Goal: Transaction & Acquisition: Purchase product/service

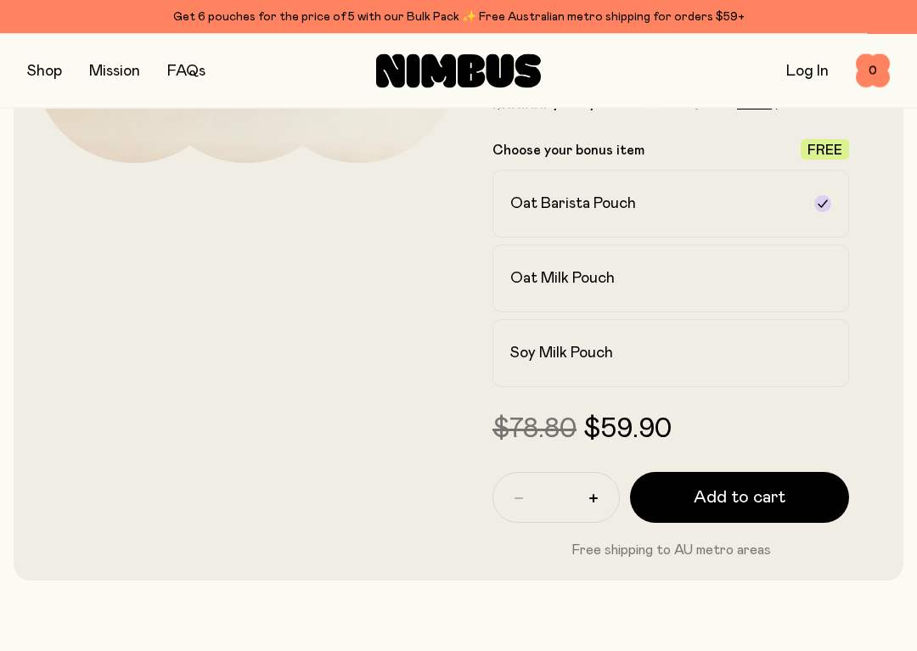
scroll to position [404, 0]
click at [791, 431] on div "$78.80 $59.90" at bounding box center [671, 429] width 357 height 31
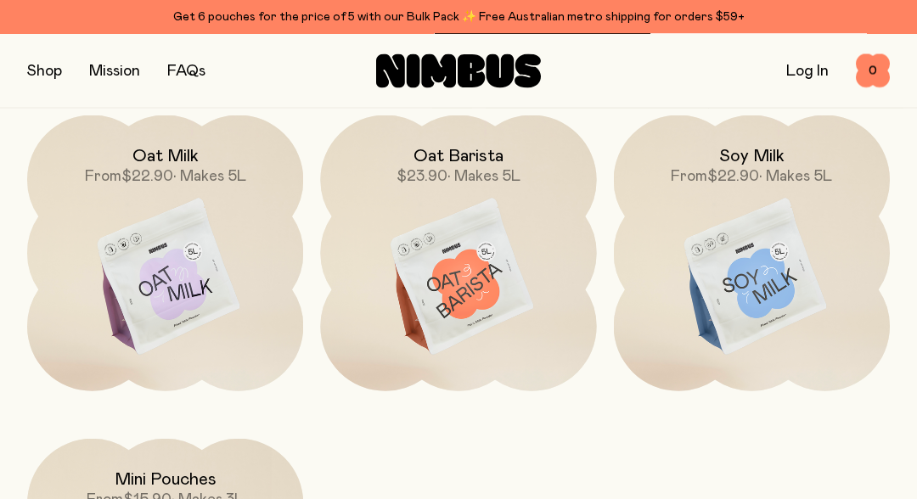
scroll to position [4801, 0]
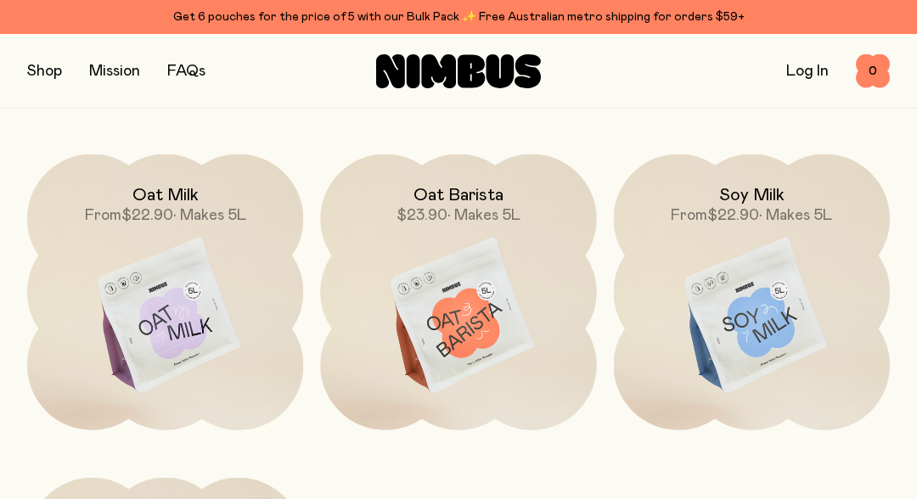
click at [157, 335] on img at bounding box center [165, 317] width 276 height 324
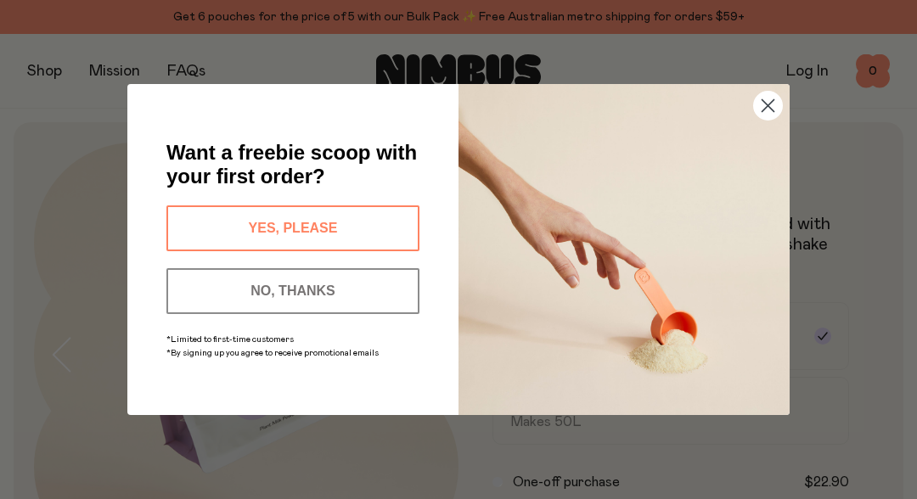
click at [235, 232] on button "YES, PLEASE" at bounding box center [292, 229] width 253 height 46
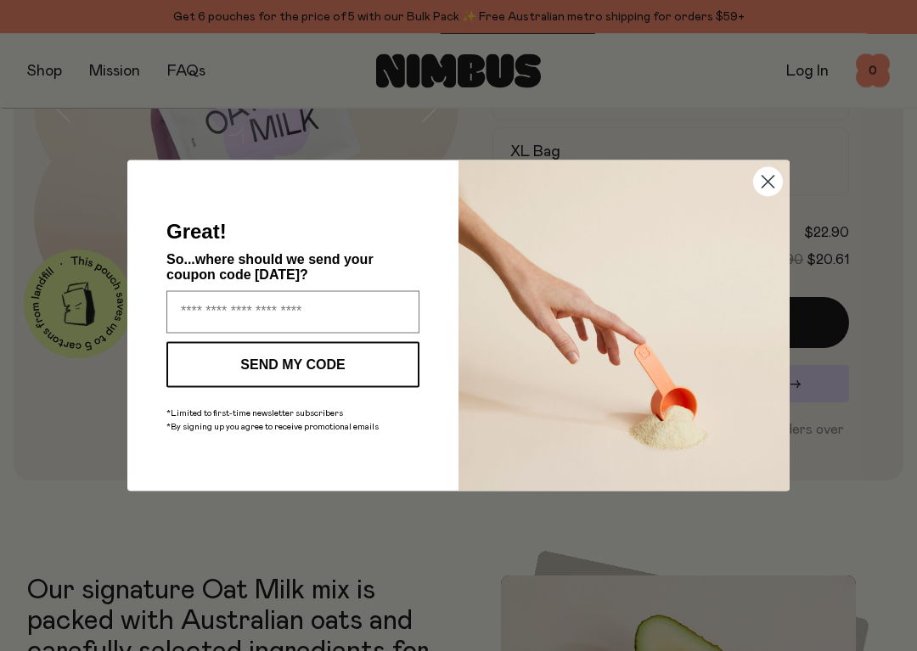
scroll to position [253, 0]
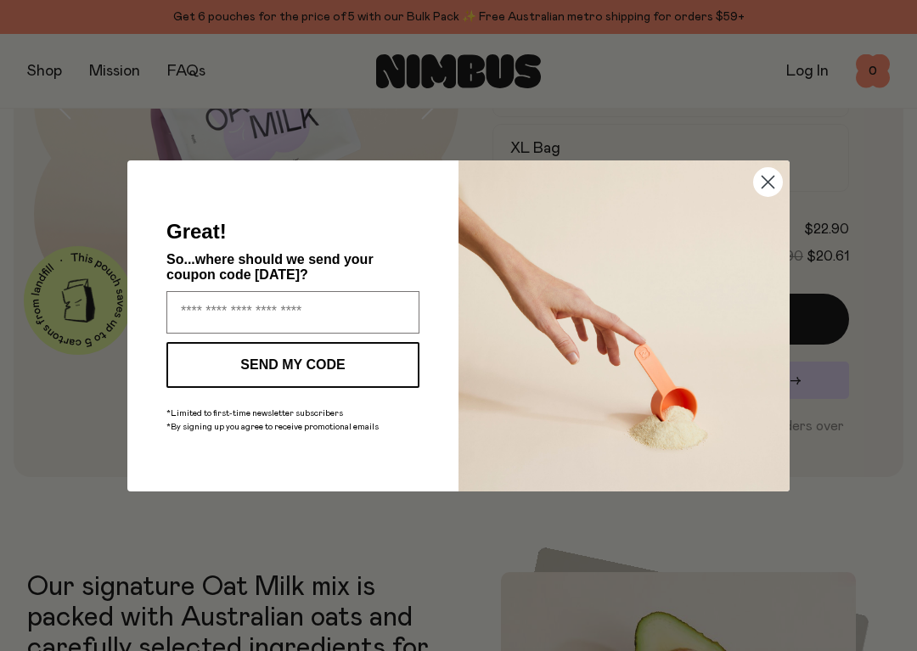
click at [213, 304] on input "Enter your email address" at bounding box center [292, 312] width 253 height 42
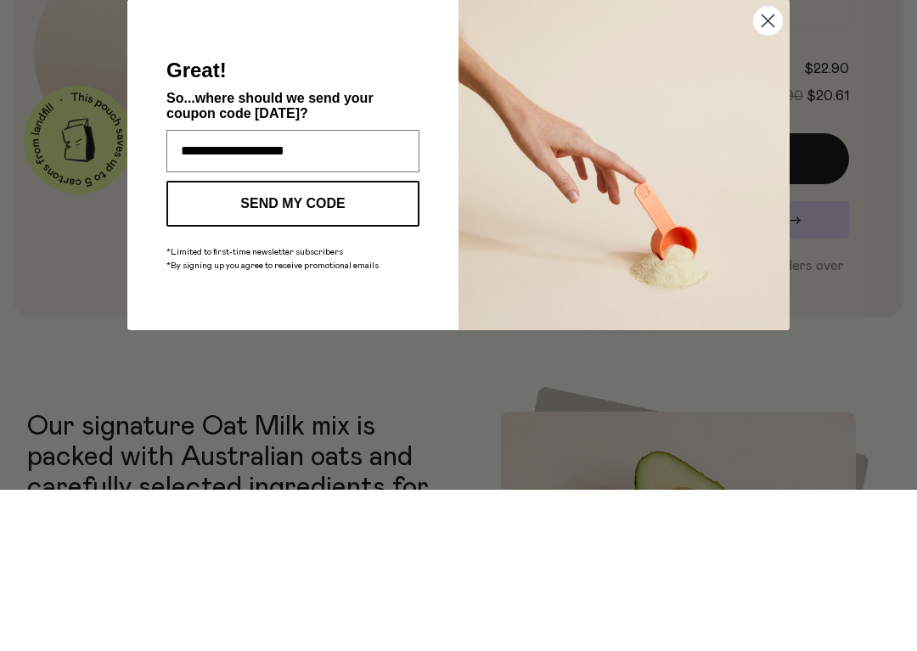
type input "**********"
click at [215, 342] on button "SEND MY CODE" at bounding box center [292, 365] width 253 height 46
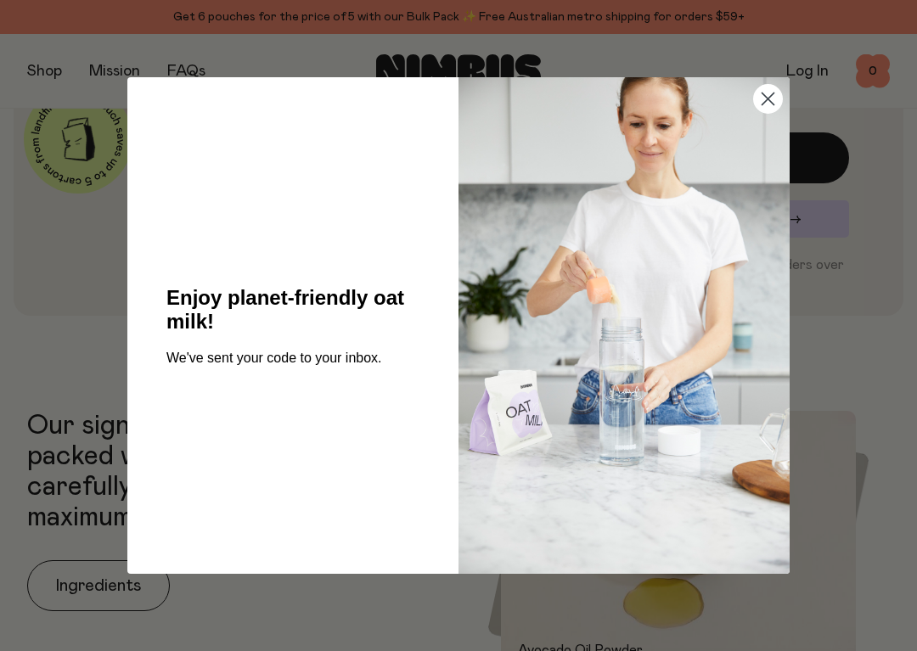
click at [770, 94] on circle "Close dialog" at bounding box center [768, 99] width 28 height 28
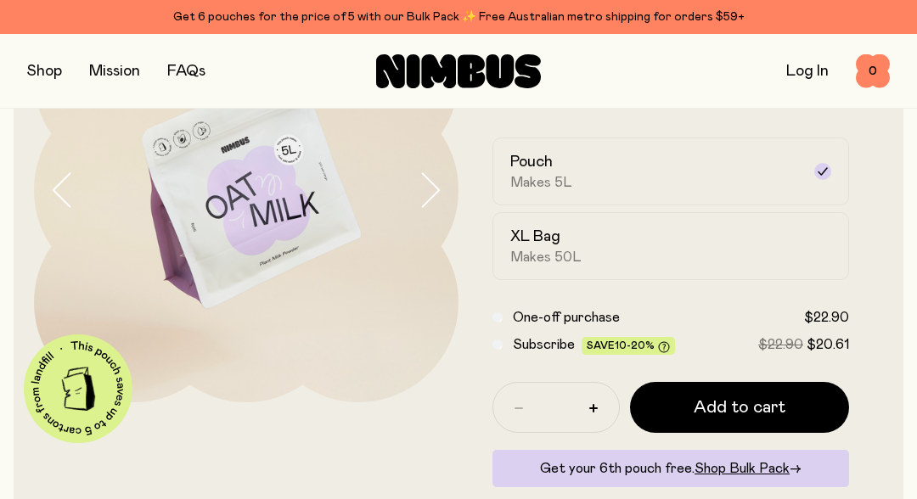
scroll to position [159, 0]
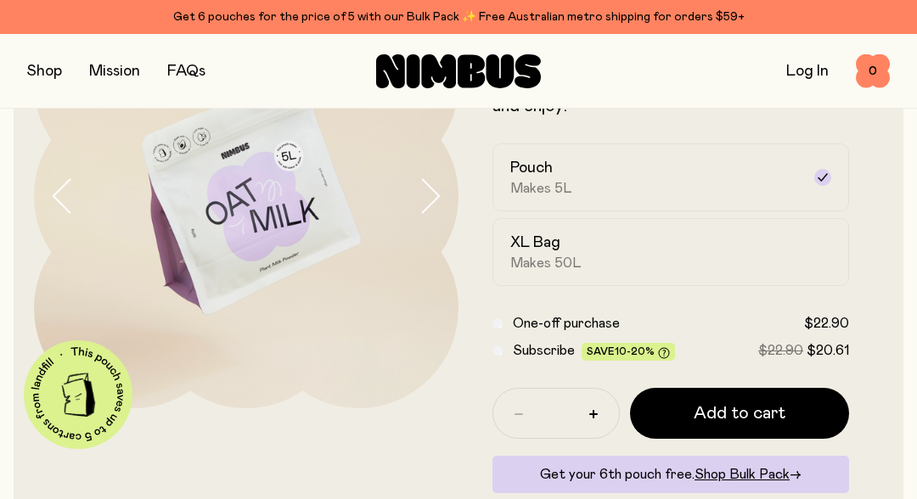
click at [537, 261] on span "Makes 50L" at bounding box center [545, 263] width 71 height 17
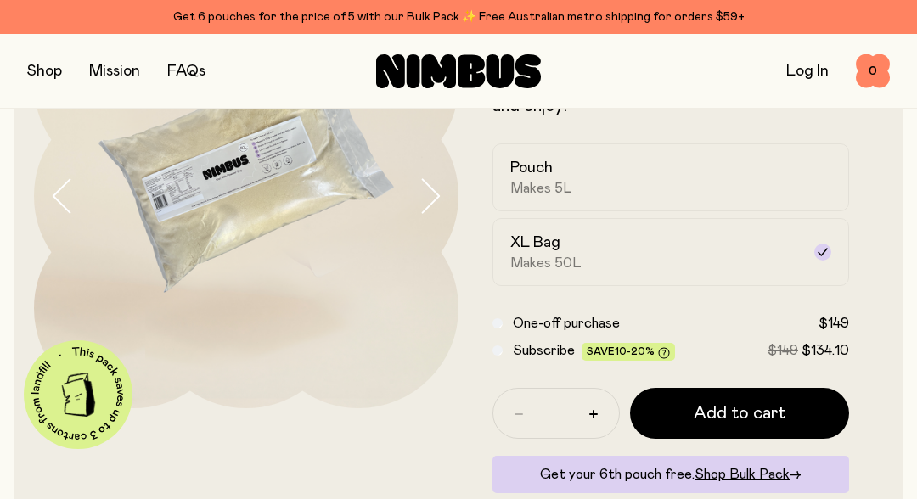
click at [436, 198] on icon "button" at bounding box center [430, 196] width 24 height 36
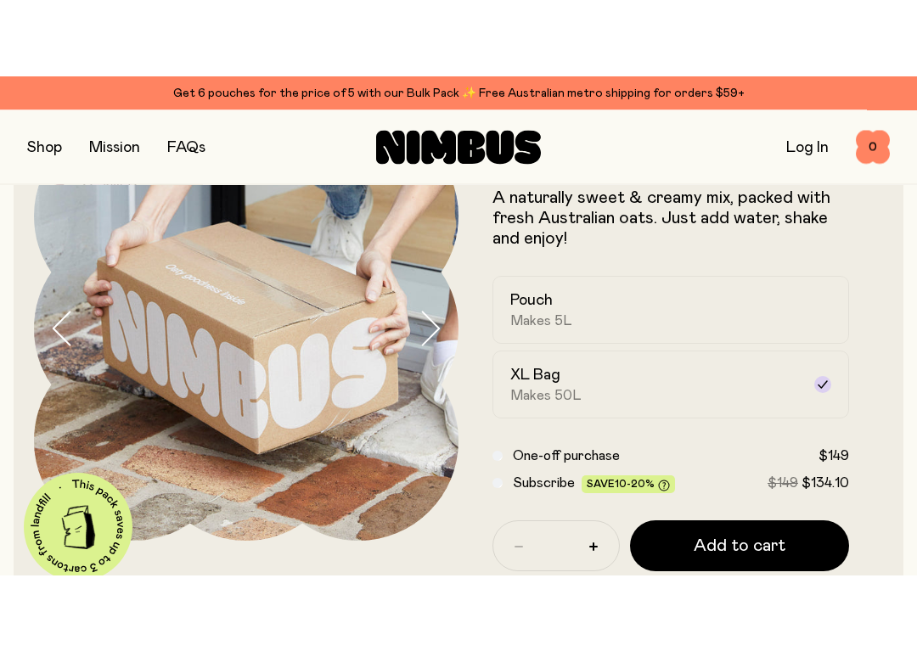
scroll to position [110, 0]
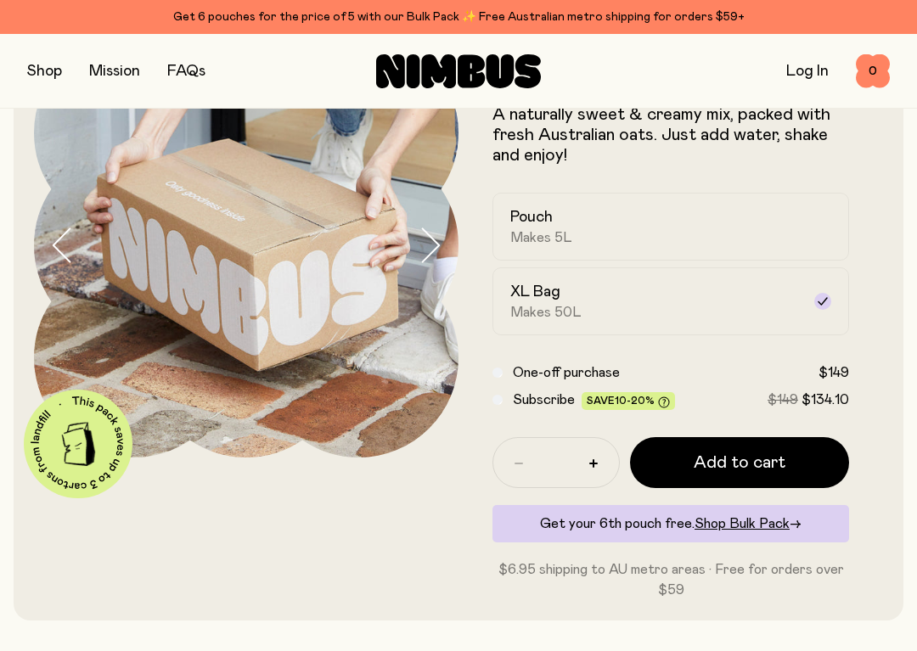
click at [431, 250] on icon "button" at bounding box center [430, 246] width 24 height 36
